Goal: Information Seeking & Learning: Learn about a topic

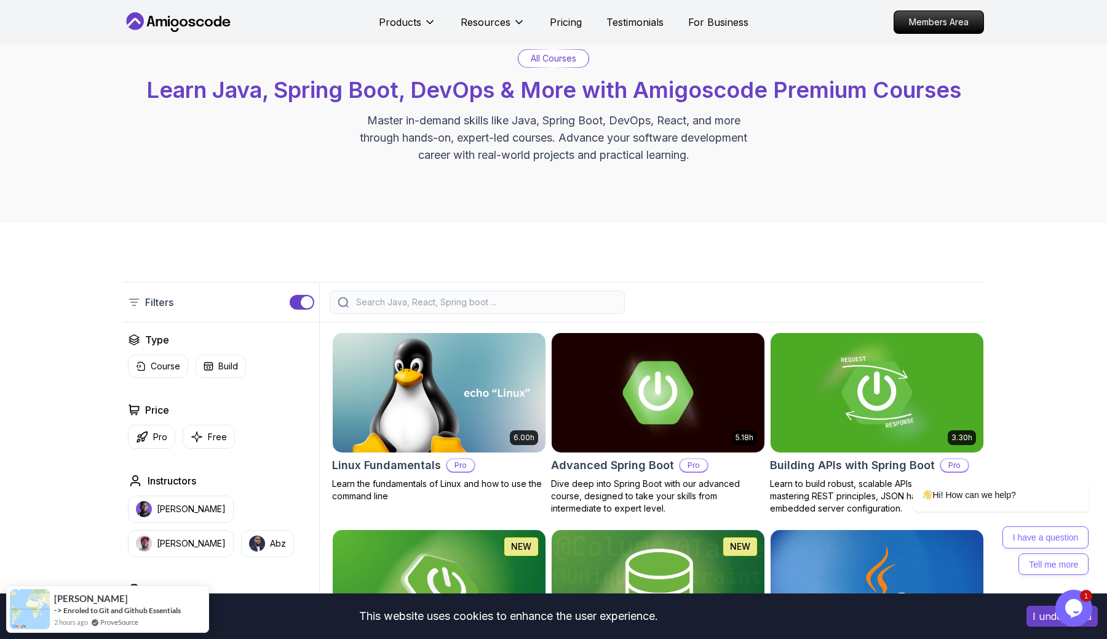
scroll to position [62, 0]
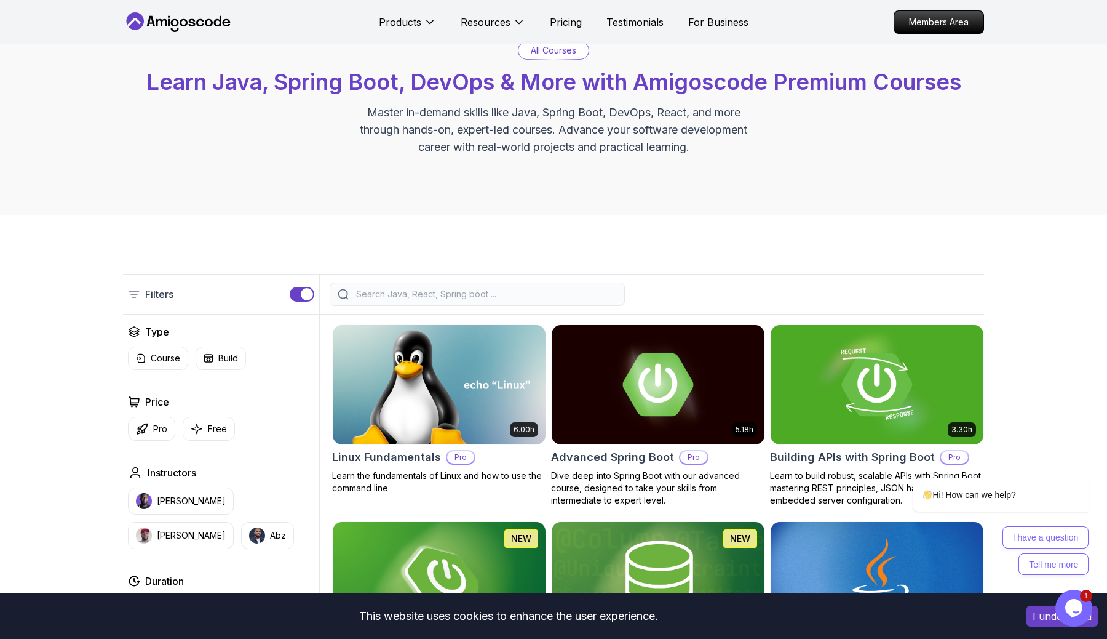
click at [1067, 603] on icon "$i18n('chat', 'chat_widget')" at bounding box center [1074, 608] width 17 height 18
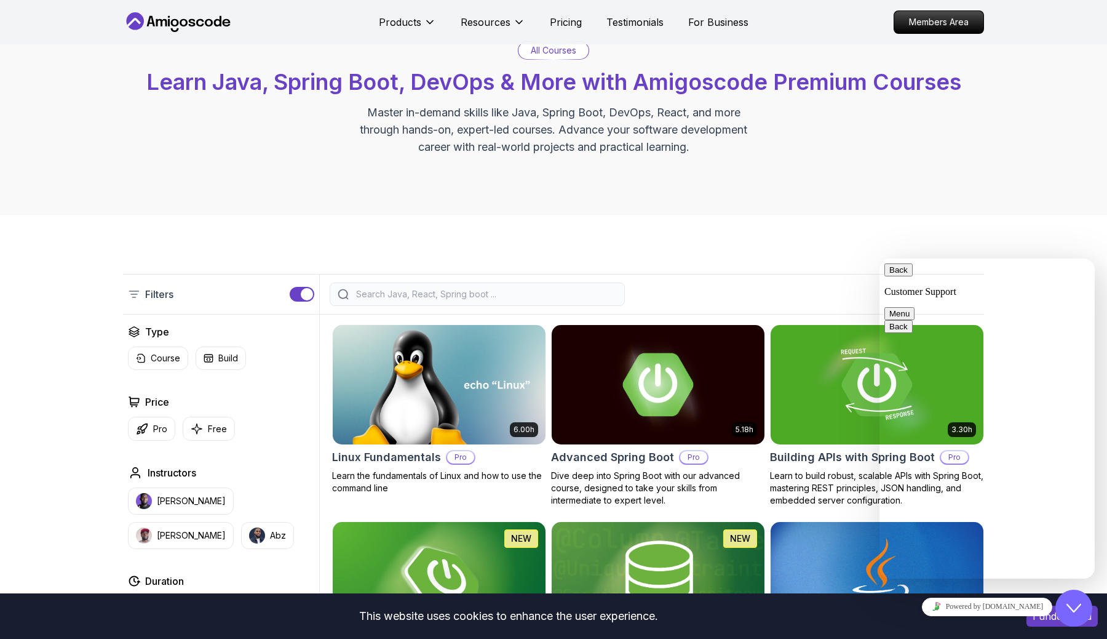
click at [1049, 271] on div "Back Customer Support" at bounding box center [987, 280] width 205 height 34
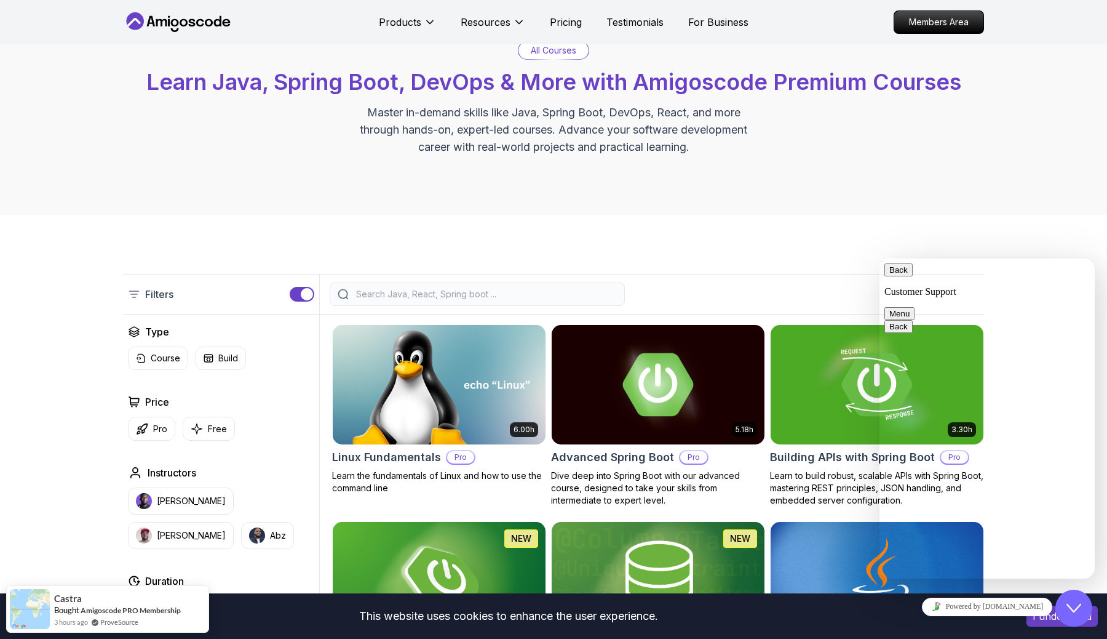
click at [898, 276] on button "Back" at bounding box center [899, 269] width 28 height 13
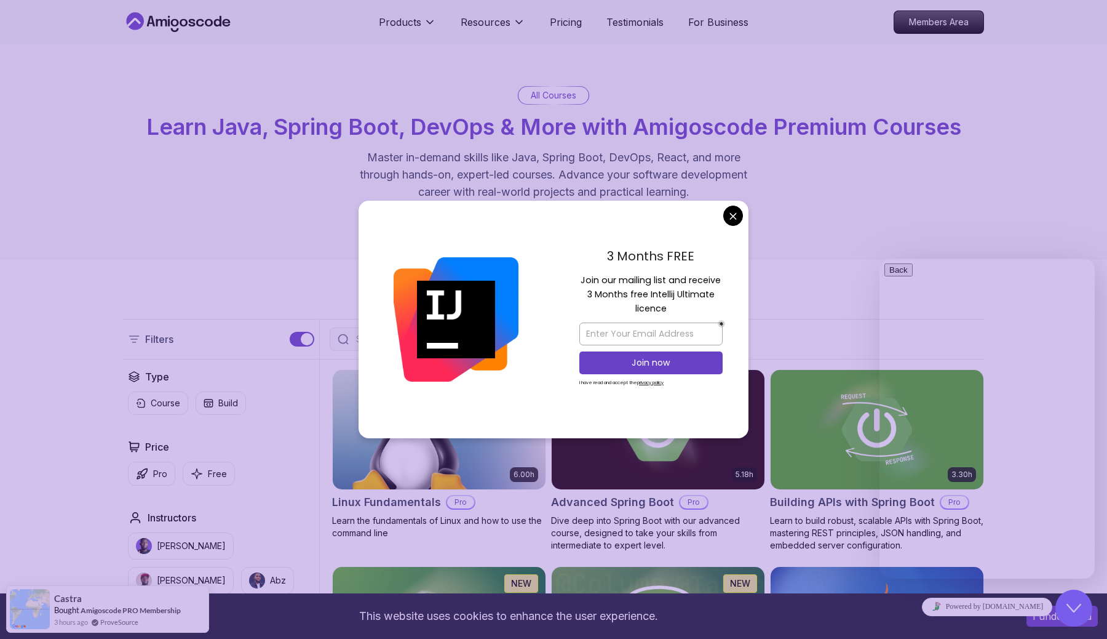
scroll to position [0, 0]
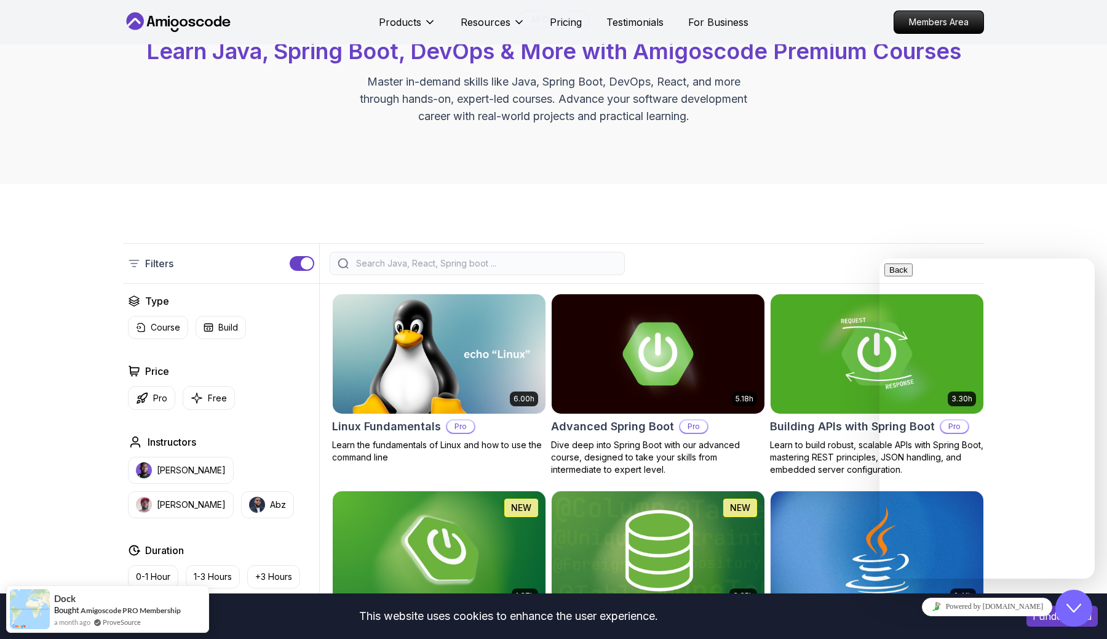
scroll to position [68, 0]
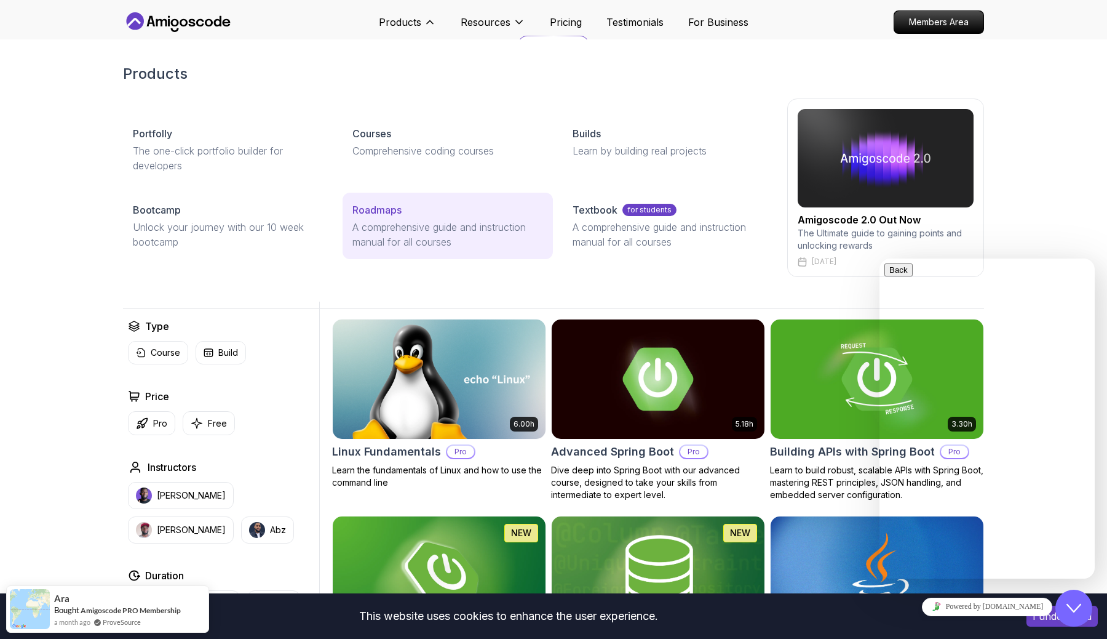
click at [425, 213] on div "Roadmaps" at bounding box center [448, 209] width 190 height 15
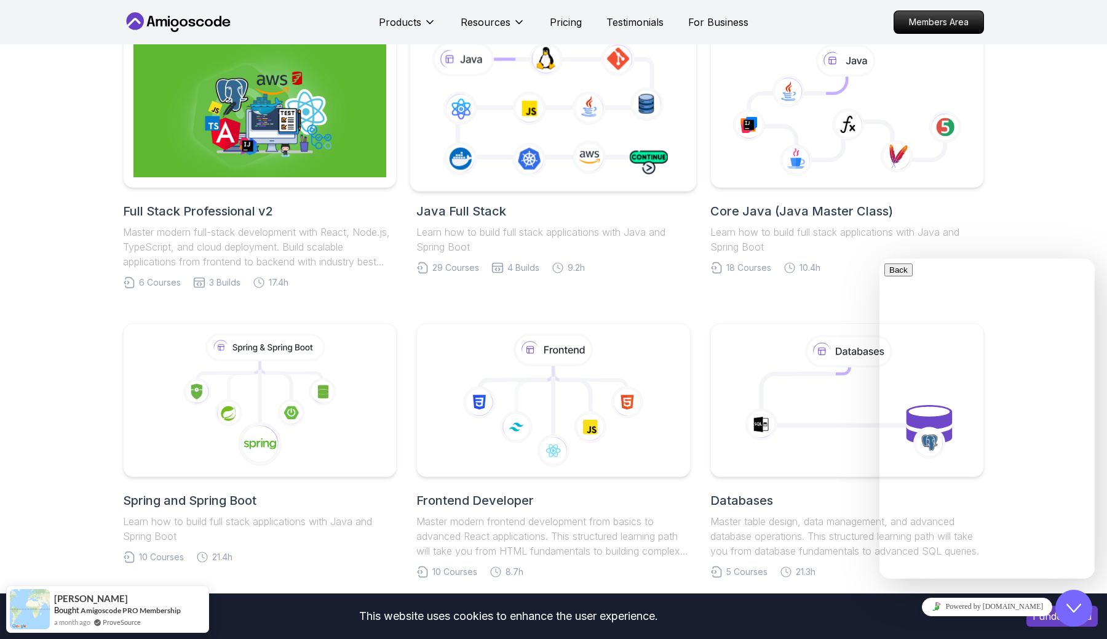
scroll to position [303, 0]
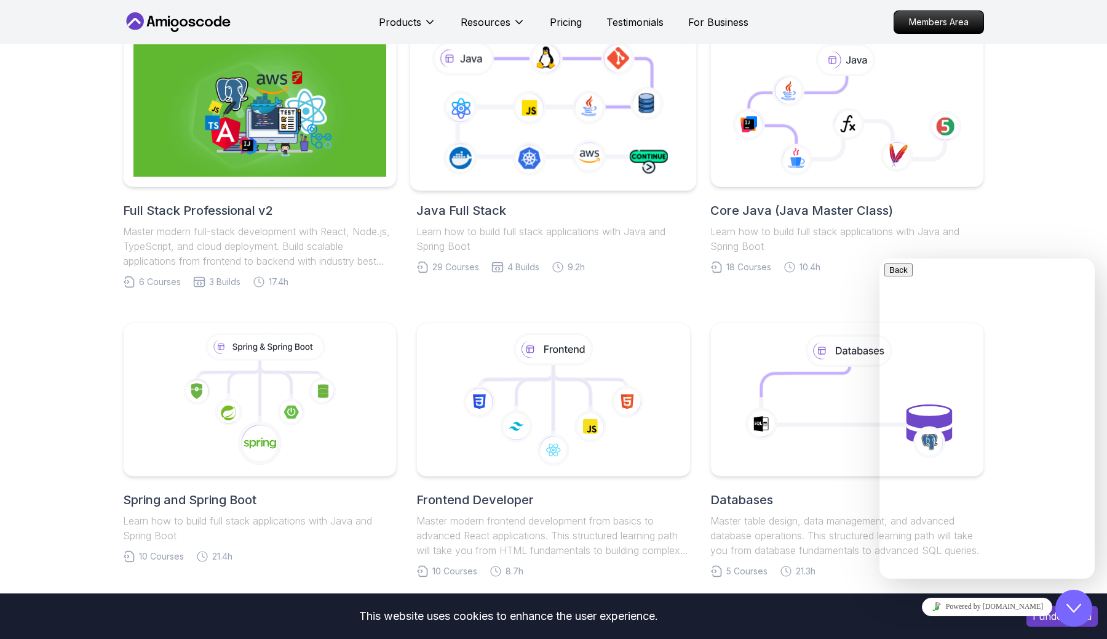
click at [476, 169] on icon at bounding box center [553, 110] width 260 height 145
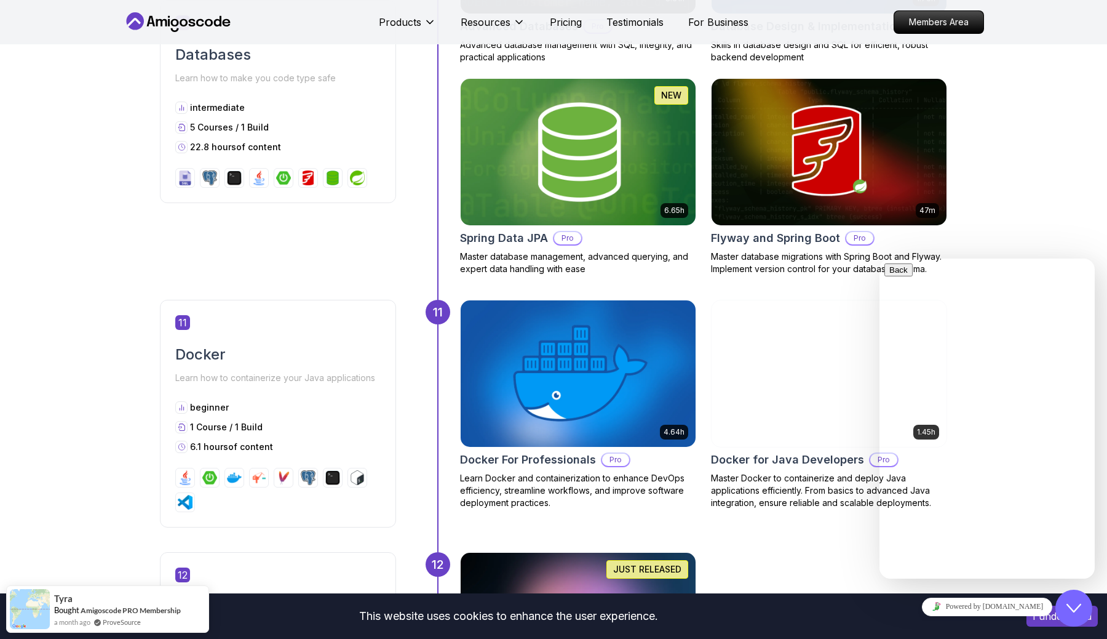
scroll to position [3508, 0]
